Goal: Information Seeking & Learning: Learn about a topic

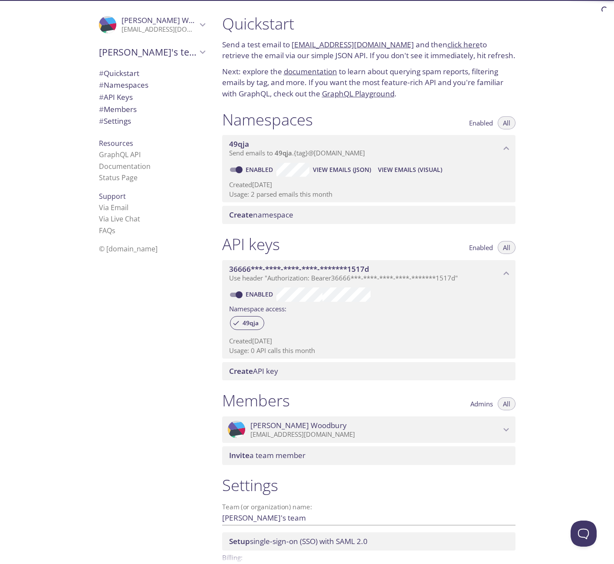
click at [189, 21] on span "[PERSON_NAME]" at bounding box center [160, 21] width 76 height 10
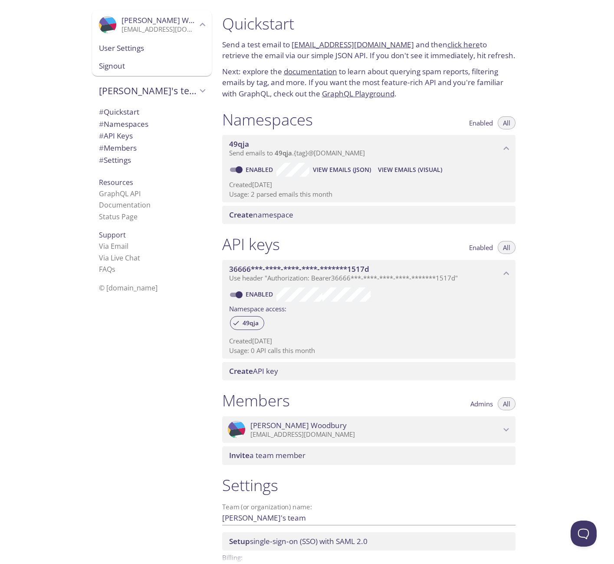
click at [197, 85] on icon "Josh's team" at bounding box center [202, 90] width 11 height 11
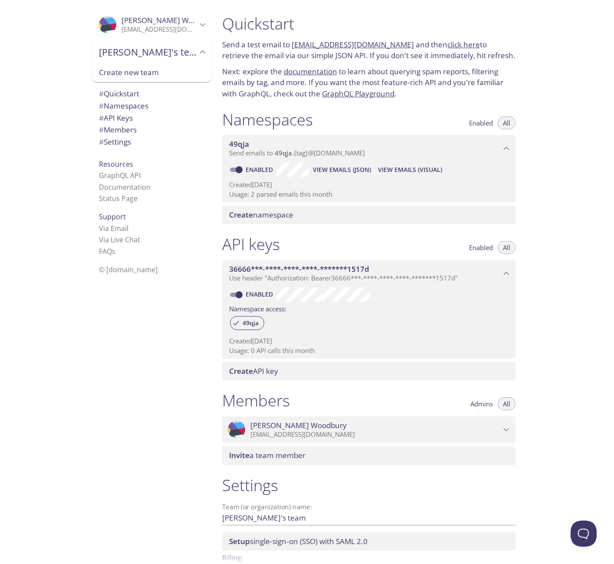
click at [145, 305] on div ".cls-1 { fill: #6d5ca8; } .cls-2 { fill: #3fc191; } .cls-3 { fill: #3b4752; } .…" at bounding box center [150, 282] width 130 height 564
click at [133, 184] on link "Documentation" at bounding box center [125, 187] width 52 height 10
click at [405, 170] on span "View Emails (Visual)" at bounding box center [410, 170] width 64 height 10
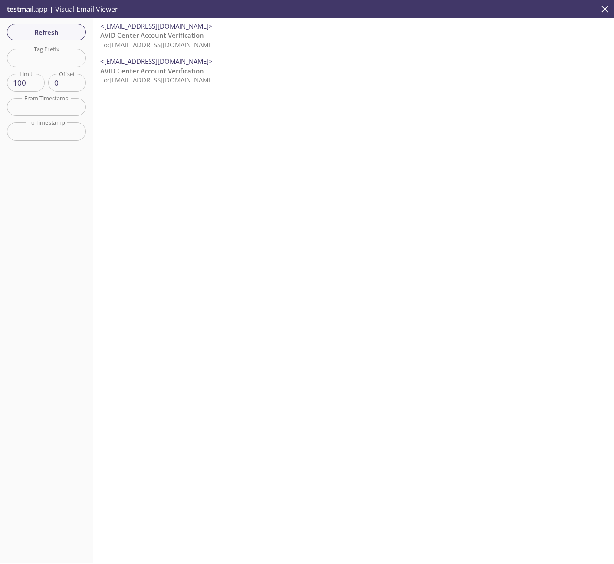
click at [156, 35] on span "AVID Center Account Verification" at bounding box center [152, 35] width 104 height 9
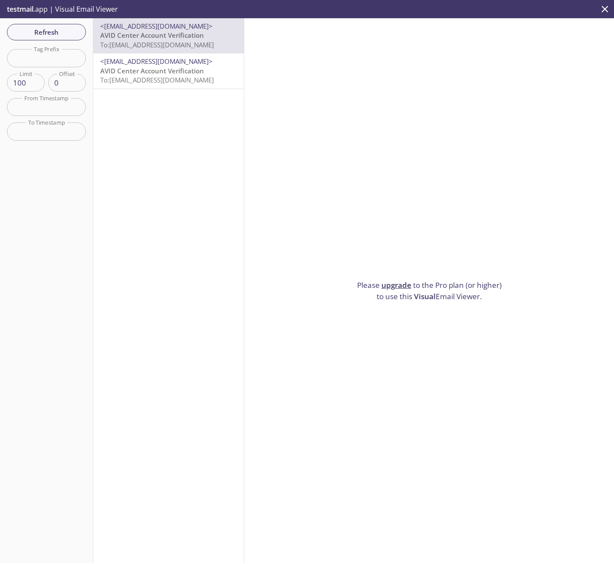
click at [172, 89] on div "<[EMAIL_ADDRESS][DOMAIN_NAME]> AVID Center Account Verification To: [EMAIL_ADDR…" at bounding box center [168, 290] width 151 height 545
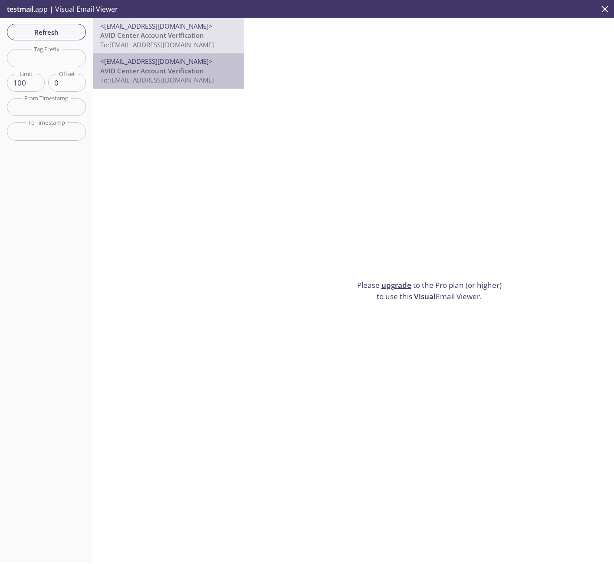
click at [203, 72] on span "AVID Center Account Verification" at bounding box center [152, 70] width 104 height 9
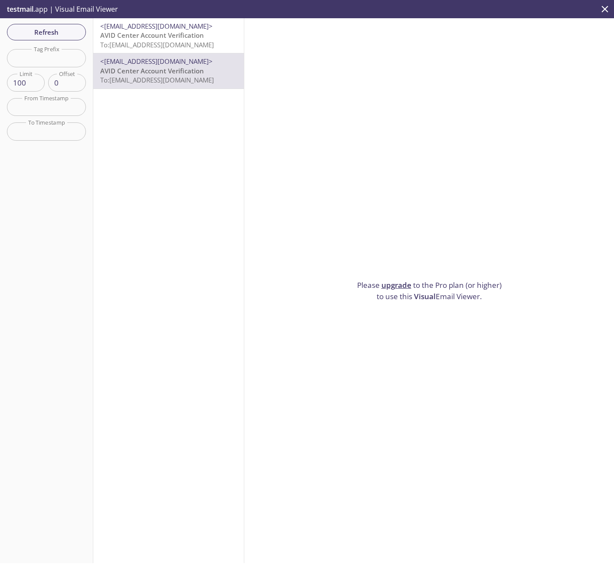
click at [603, 7] on icon "close" at bounding box center [605, 9] width 7 height 7
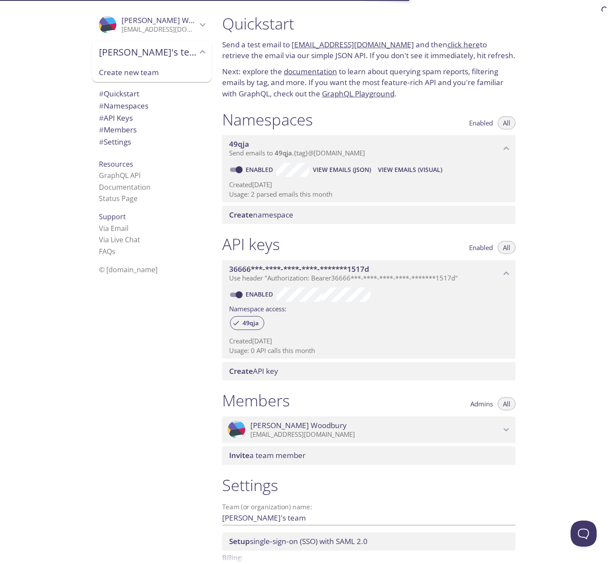
click at [345, 170] on span "View Emails (JSON)" at bounding box center [342, 170] width 58 height 10
click at [114, 176] on link "GraphQL API" at bounding box center [120, 176] width 42 height 10
click at [356, 171] on span "View Emails (JSON)" at bounding box center [342, 170] width 58 height 10
